Goal: Navigation & Orientation: Find specific page/section

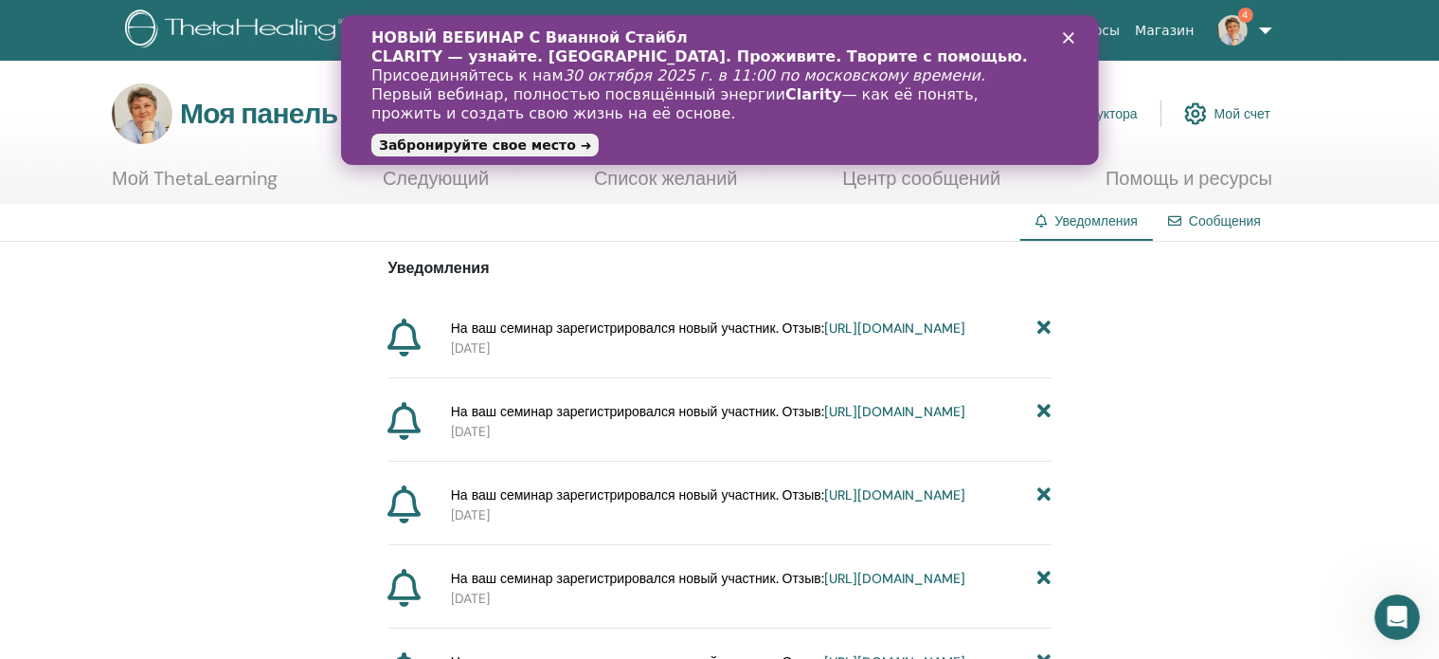
click at [824, 336] on font "[URL][DOMAIN_NAME]" at bounding box center [894, 327] width 141 height 17
click at [1118, 114] on font "Панель инструментов инструктора" at bounding box center [1031, 114] width 214 height 17
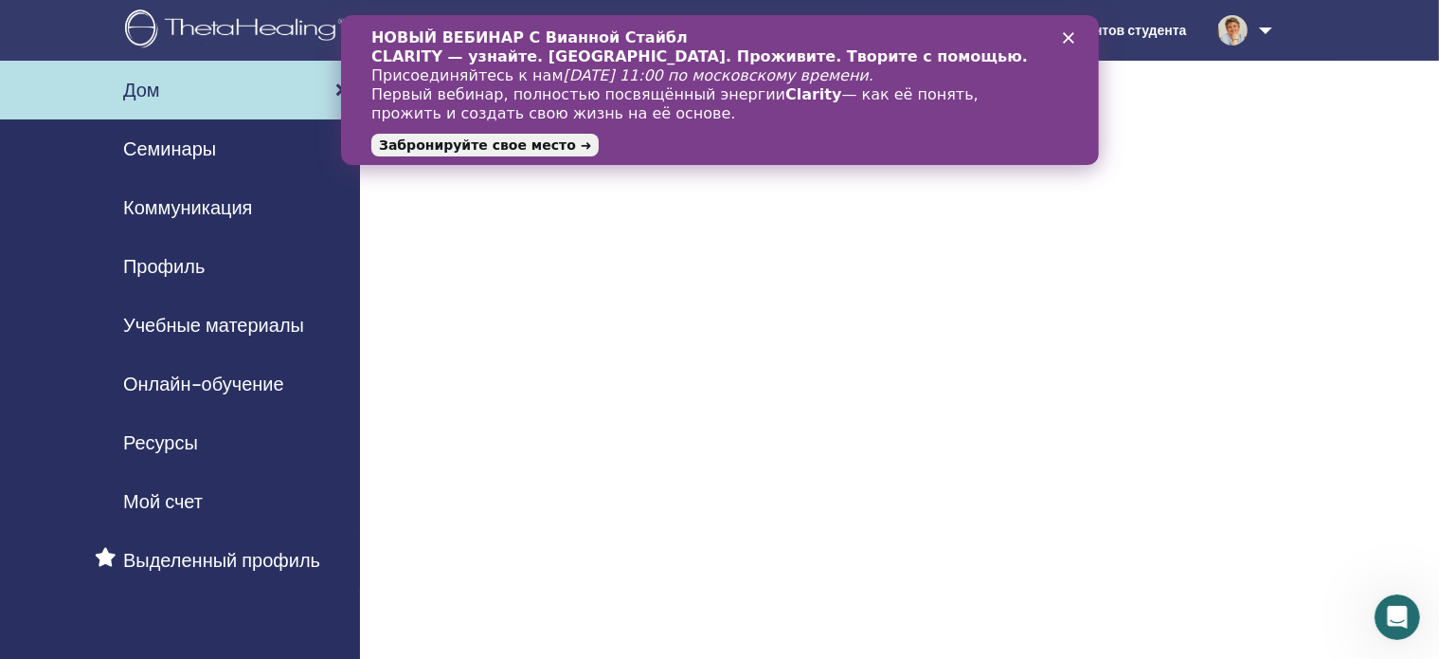
click at [1066, 39] on polygon "Закрыть" at bounding box center [1067, 37] width 11 height 11
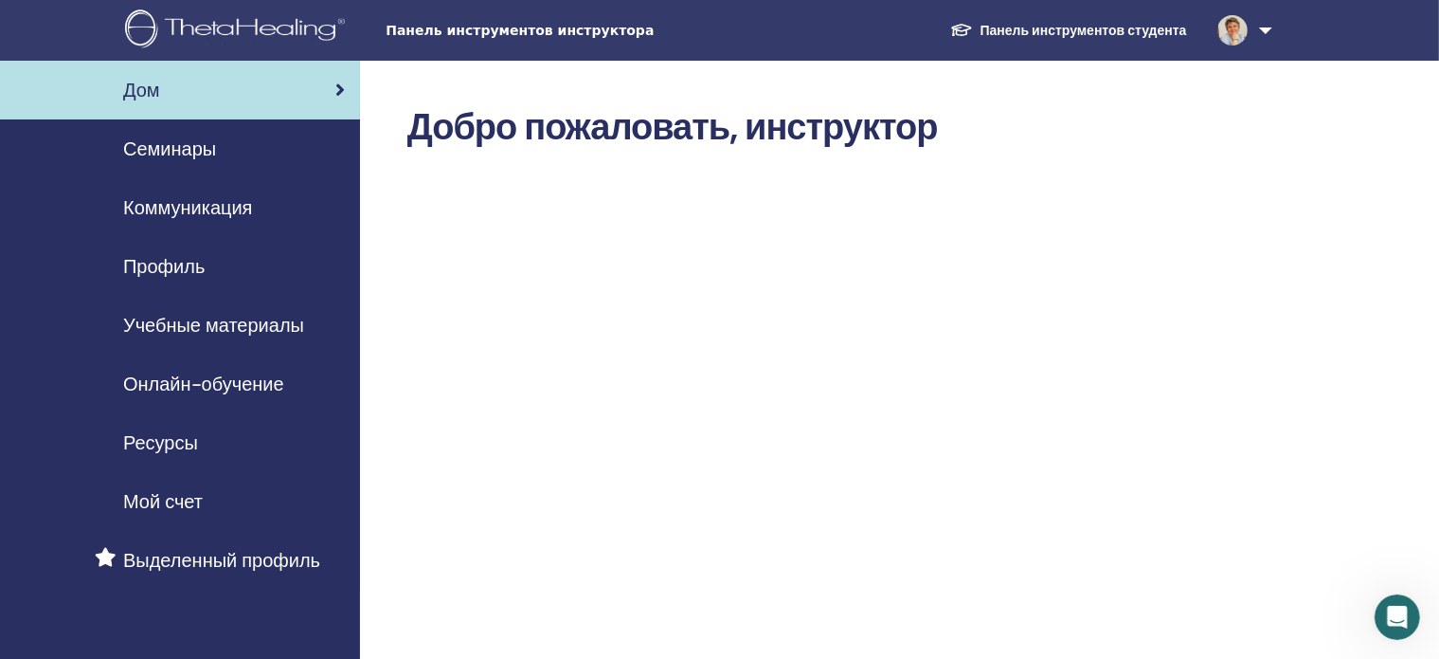
click at [172, 154] on font "Семинары" at bounding box center [169, 148] width 93 height 25
